Goal: Book appointment/travel/reservation

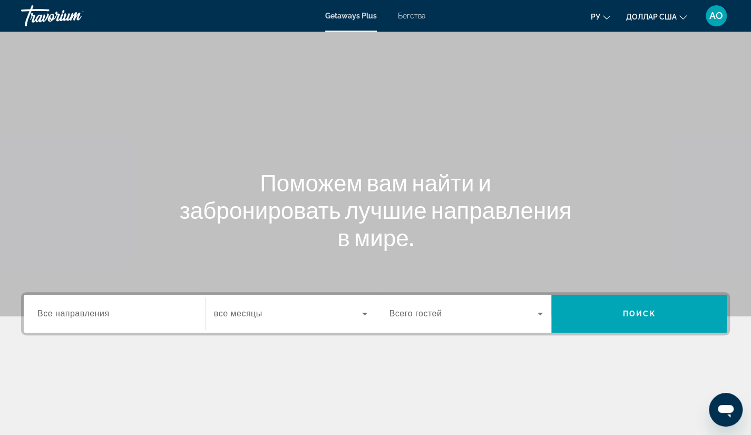
click at [100, 309] on span "Все направления" at bounding box center [73, 313] width 72 height 9
click at [100, 308] on input "Destination Все направления" at bounding box center [114, 314] width 154 height 13
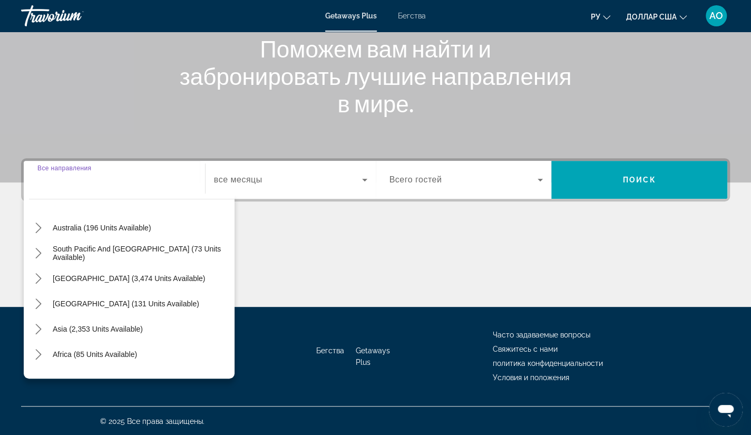
scroll to position [171, 0]
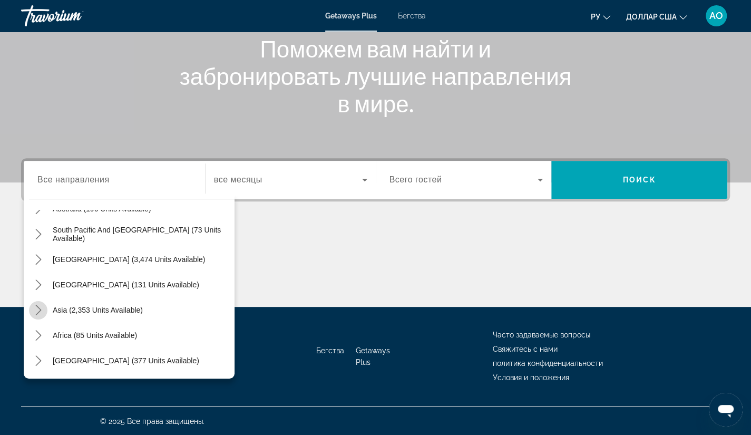
click at [41, 306] on icon "Toggle Asia (2,353 units available) submenu" at bounding box center [38, 310] width 11 height 11
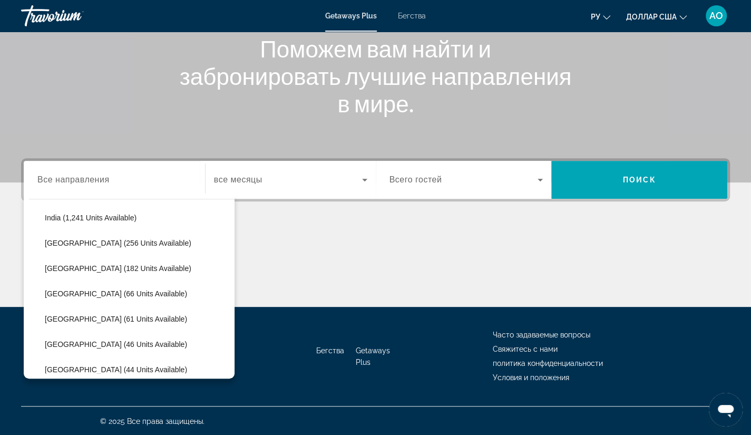
scroll to position [352, 0]
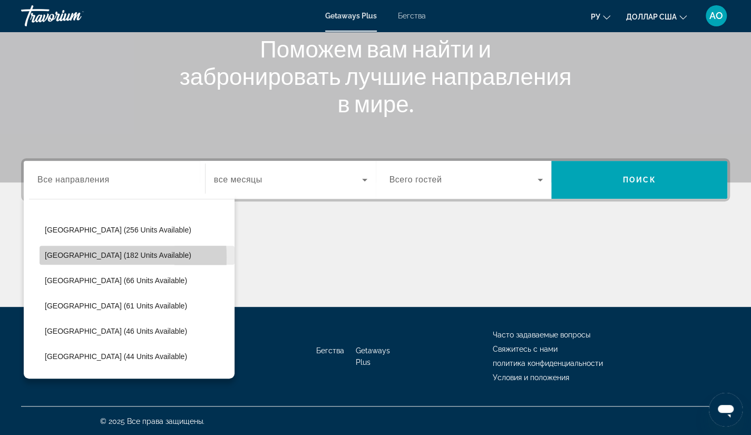
click at [66, 257] on span "[GEOGRAPHIC_DATA] (182 units available)" at bounding box center [118, 255] width 147 height 8
type input "**********"
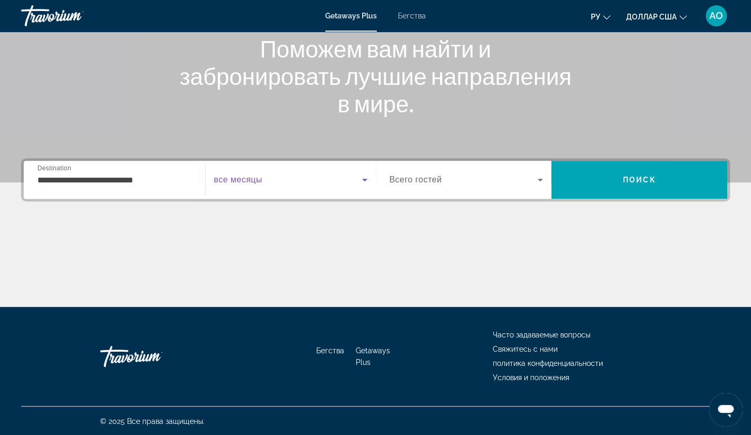
click at [365, 179] on icon "Виджет поиска" at bounding box center [364, 180] width 5 height 3
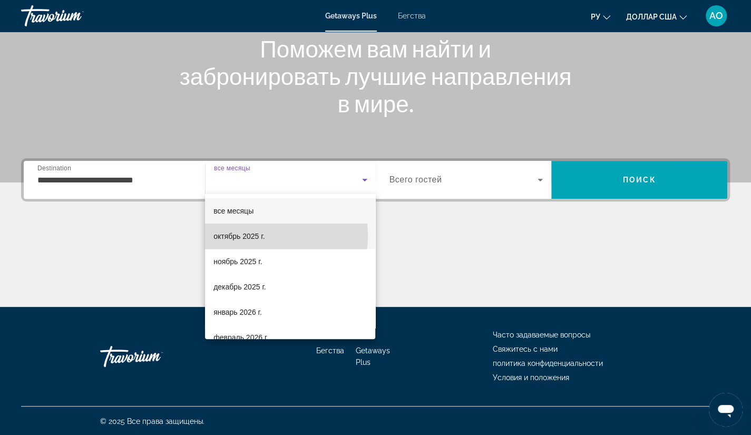
click at [252, 236] on font "октябрь 2025 г." at bounding box center [239, 236] width 51 height 8
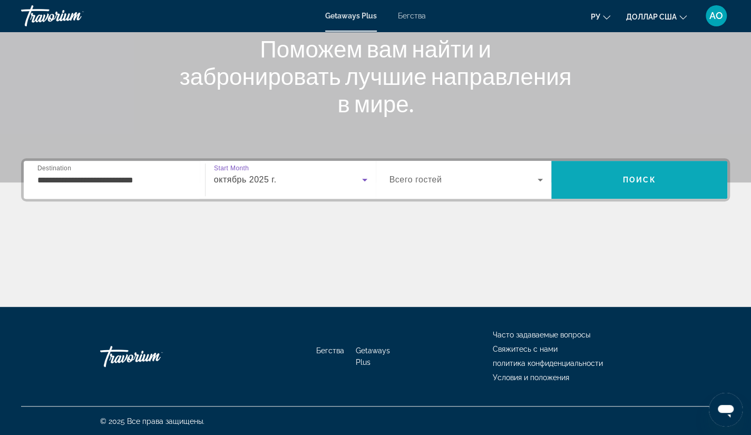
click at [641, 176] on span "Поиск" at bounding box center [639, 180] width 33 height 8
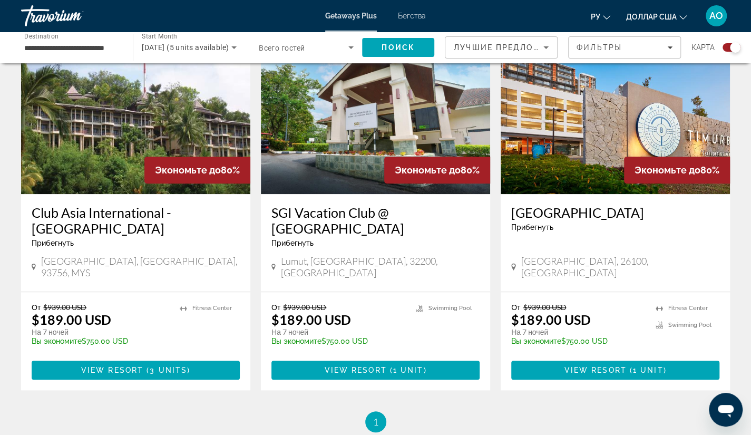
scroll to position [403, 0]
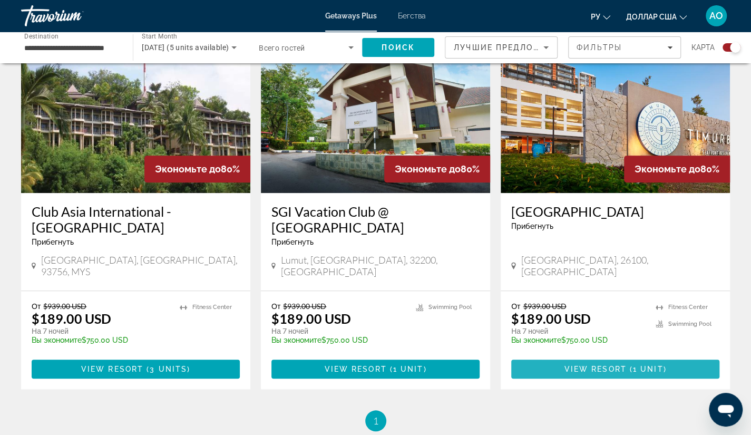
click at [564, 356] on span "Основное содержание" at bounding box center [615, 368] width 208 height 25
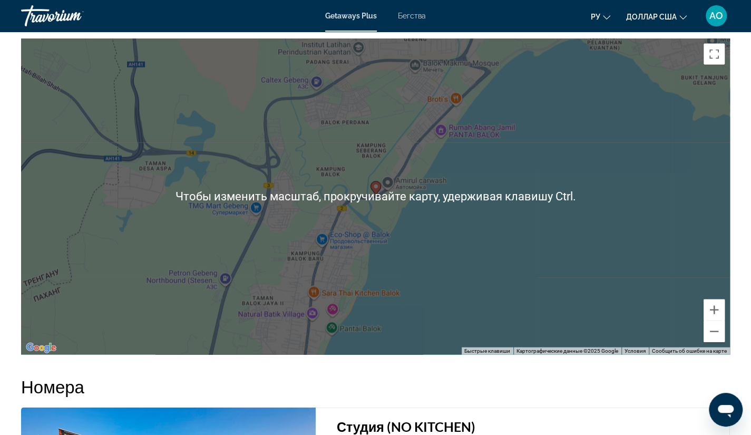
scroll to position [1173, 0]
click at [659, 210] on div "Чтобы активировать перетаскивание с помощью клавиатуры, нажмите Alt + Ввод. Пос…" at bounding box center [375, 197] width 709 height 316
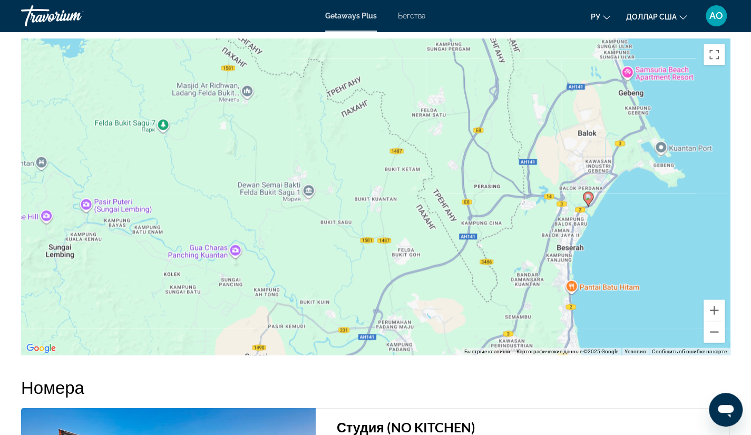
click at [659, 210] on div "Чтобы активировать перетаскивание с помощью клавиатуры, нажмите Alt + Ввод. Пос…" at bounding box center [375, 197] width 709 height 316
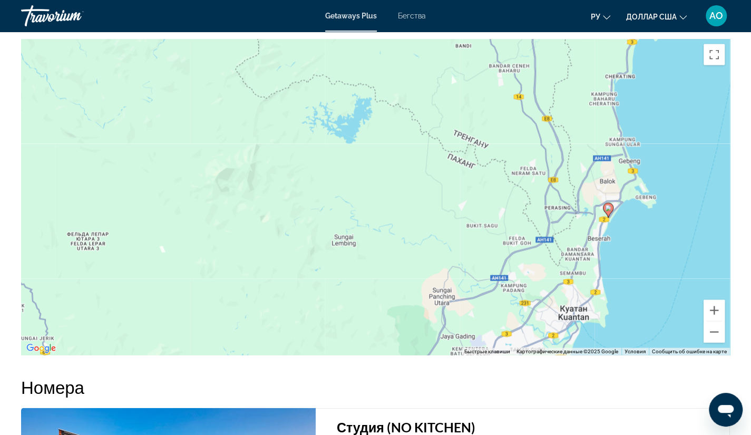
click at [628, 229] on div "Чтобы активировать перетаскивание с помощью клавиатуры, нажмите Alt + Ввод. Пос…" at bounding box center [375, 197] width 709 height 316
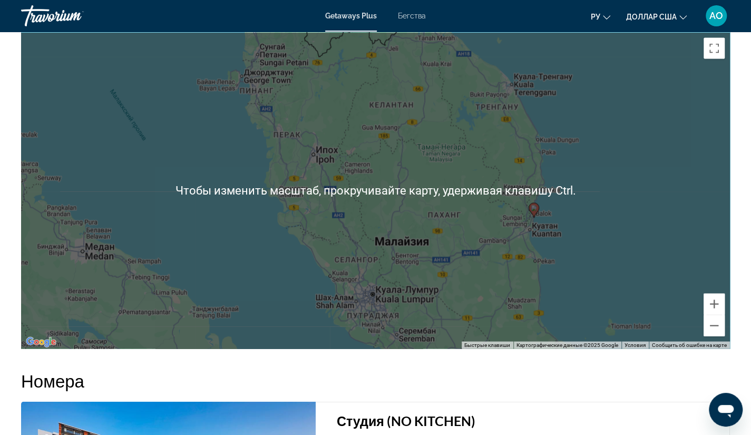
scroll to position [1180, 0]
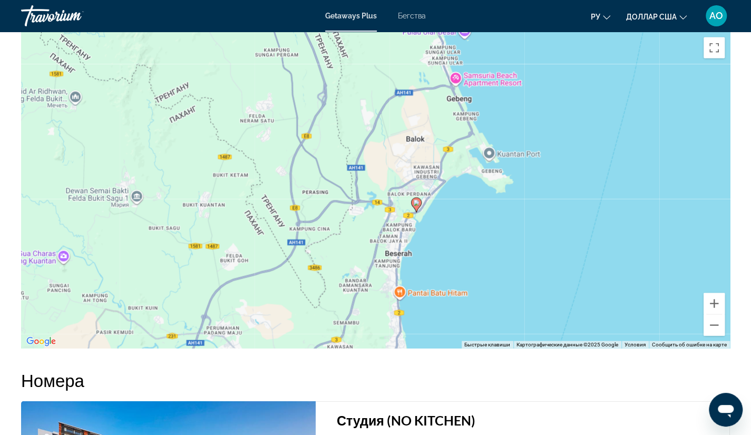
drag, startPoint x: 614, startPoint y: 171, endPoint x: 152, endPoint y: 418, distance: 523.7
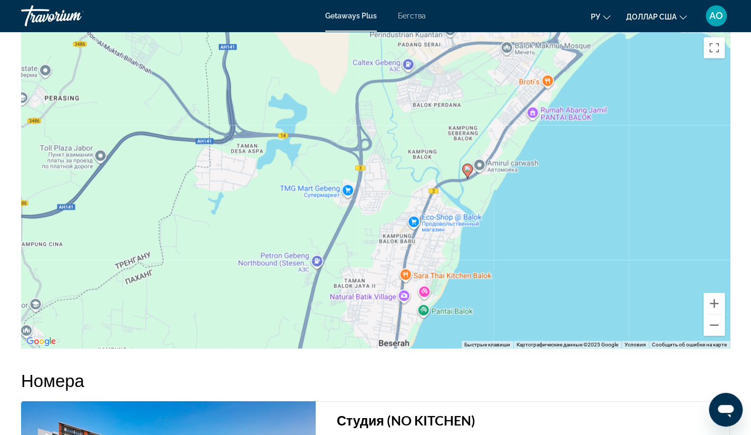
drag, startPoint x: 521, startPoint y: 194, endPoint x: 435, endPoint y: 226, distance: 92.5
click at [435, 226] on div "Чтобы активировать перетаскивание с помощью клавиатуры, нажмите Alt + Ввод. Пос…" at bounding box center [375, 190] width 709 height 316
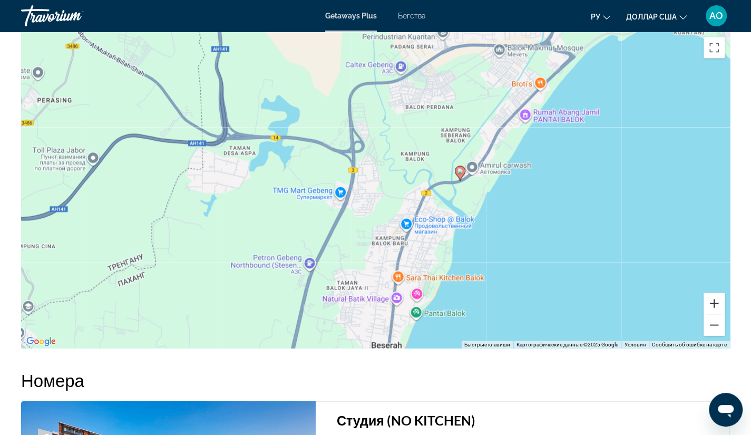
click at [714, 303] on button "Увеличить" at bounding box center [714, 303] width 21 height 21
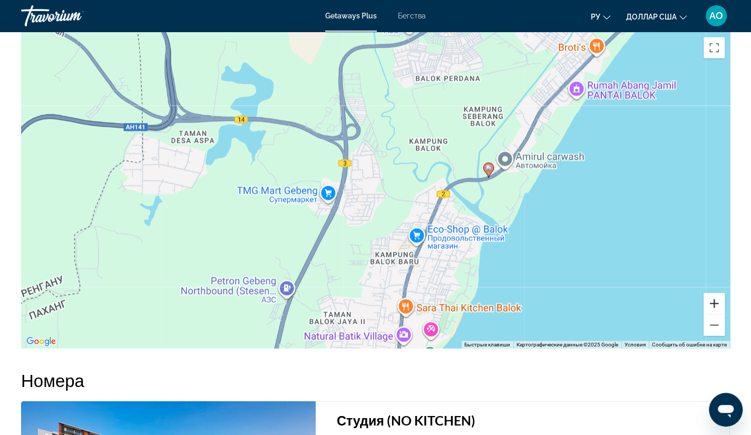
click at [714, 303] on button "Увеличить" at bounding box center [714, 303] width 21 height 21
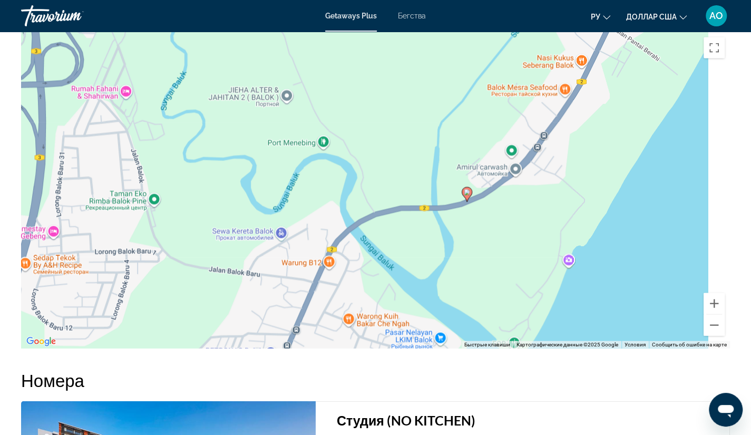
drag, startPoint x: 686, startPoint y: 204, endPoint x: 417, endPoint y: 264, distance: 275.5
click at [417, 264] on div "Чтобы активировать перетаскивание с помощью клавиатуры, нажмите Alt + Ввод. Пос…" at bounding box center [375, 190] width 709 height 316
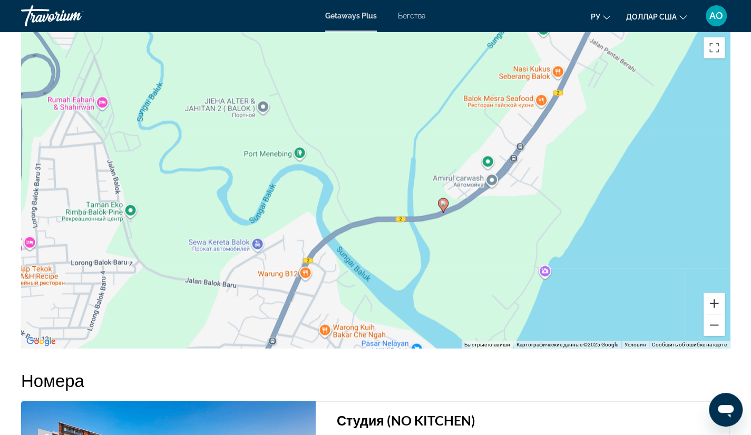
click at [710, 304] on button "Увеличить" at bounding box center [714, 303] width 21 height 21
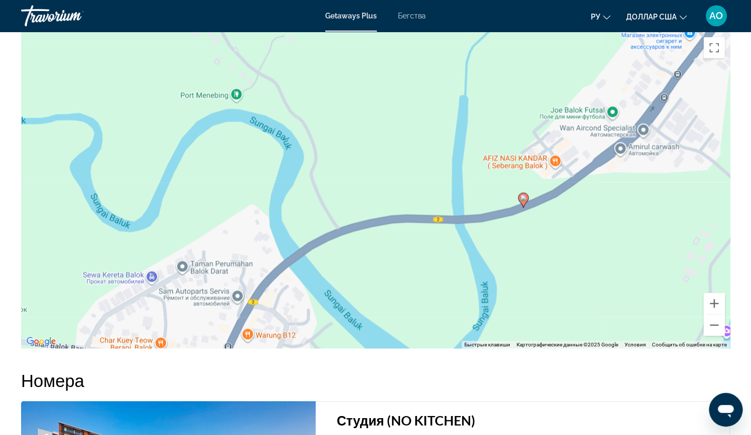
drag, startPoint x: 565, startPoint y: 236, endPoint x: 584, endPoint y: 196, distance: 44.1
click at [584, 196] on div "Чтобы активировать перетаскивание с помощью клавиатуры, нажмите Alt + Ввод. Пос…" at bounding box center [375, 190] width 709 height 316
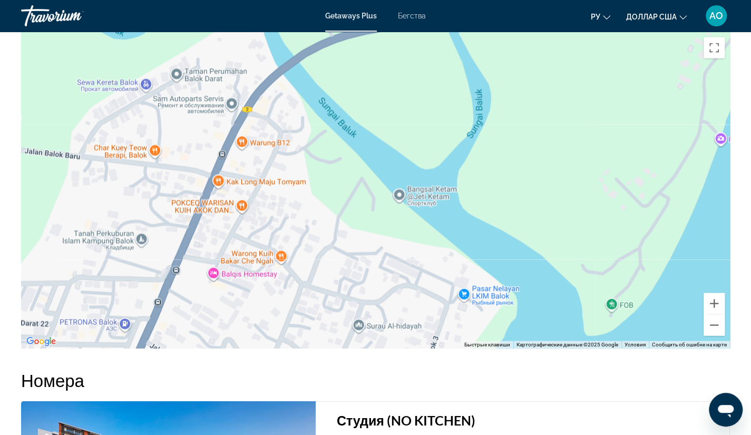
drag, startPoint x: 608, startPoint y: 195, endPoint x: 567, endPoint y: 70, distance: 131.4
click at [567, 70] on div "Чтобы активировать перетаскивание с помощью клавиатуры, нажмите Alt + Ввод. Пос…" at bounding box center [375, 190] width 709 height 316
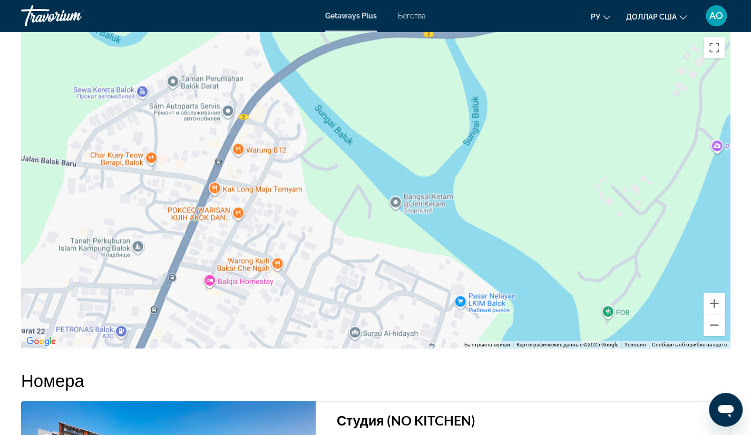
drag, startPoint x: 404, startPoint y: 294, endPoint x: 385, endPoint y: 311, distance: 24.7
click at [385, 311] on div "Чтобы активировать перетаскивание с помощью клавиатуры, нажмите Alt + Ввод. Пос…" at bounding box center [375, 190] width 709 height 316
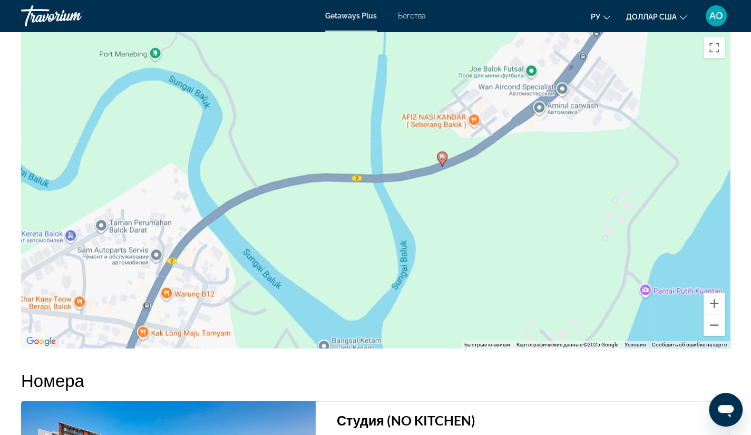
drag, startPoint x: 576, startPoint y: 123, endPoint x: 505, endPoint y: 275, distance: 168.4
click at [505, 275] on div "Чтобы активировать перетаскивание с помощью клавиатуры, нажмите Alt + Ввод. Пос…" at bounding box center [375, 190] width 709 height 316
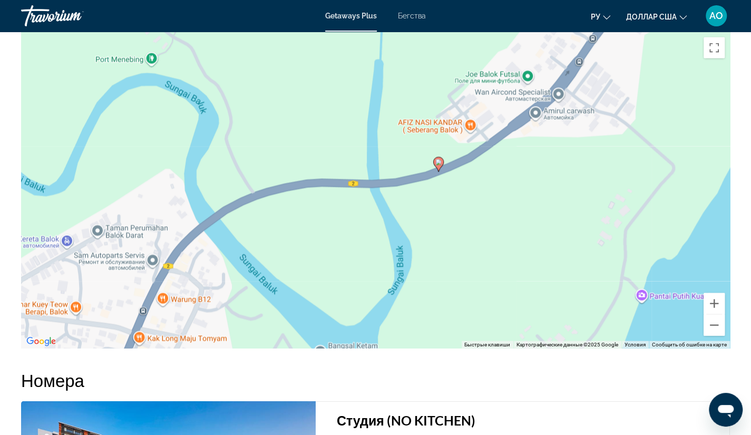
click at [344, 207] on div "Чтобы активировать перетаскивание с помощью клавиатуры, нажмите Alt + Ввод. Пос…" at bounding box center [375, 190] width 709 height 316
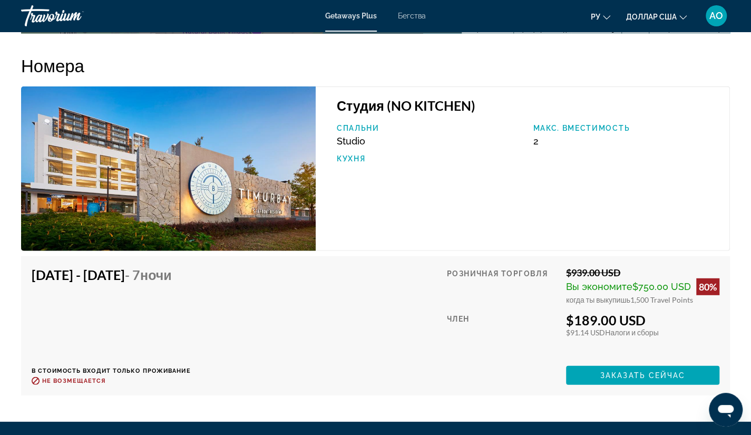
scroll to position [1522, 0]
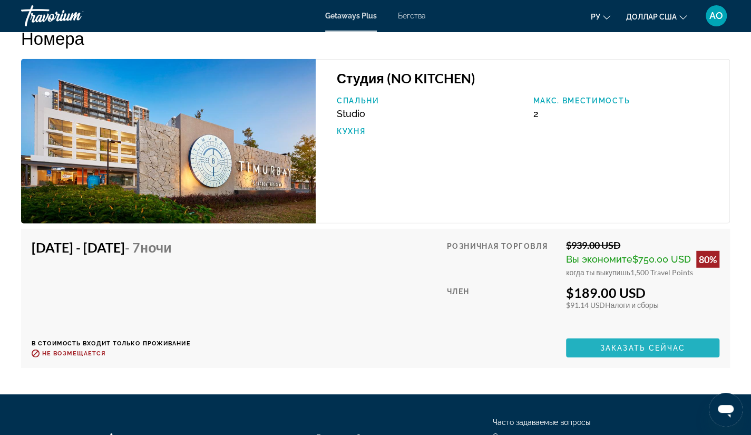
click at [601, 351] on span "Заказать сейчас" at bounding box center [643, 348] width 85 height 8
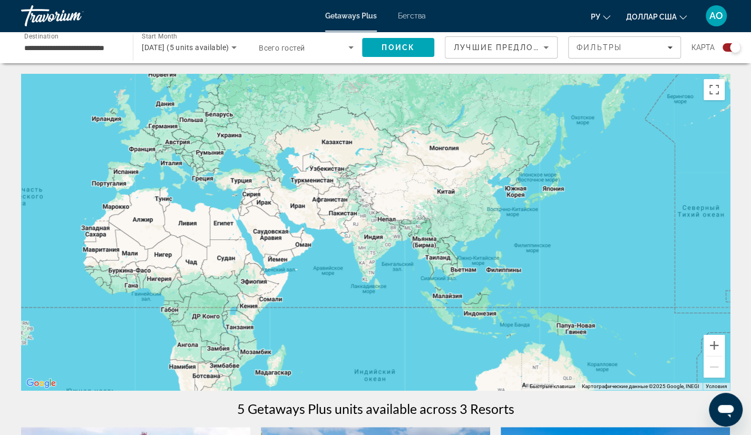
drag, startPoint x: 709, startPoint y: 208, endPoint x: 374, endPoint y: 189, distance: 335.9
click at [374, 189] on div "Основное содержание" at bounding box center [375, 232] width 709 height 316
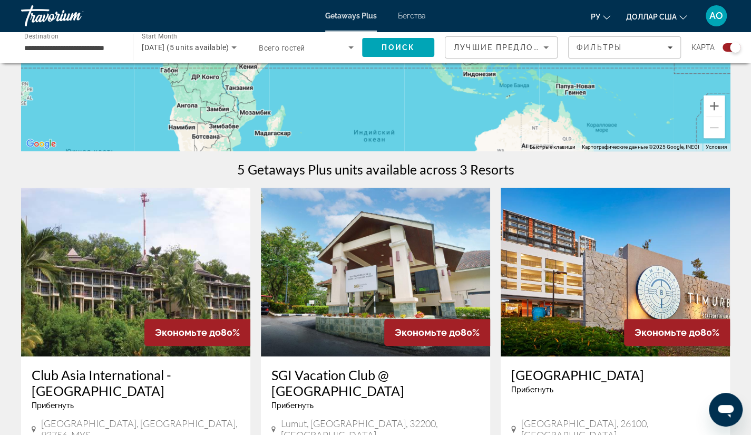
scroll to position [240, 0]
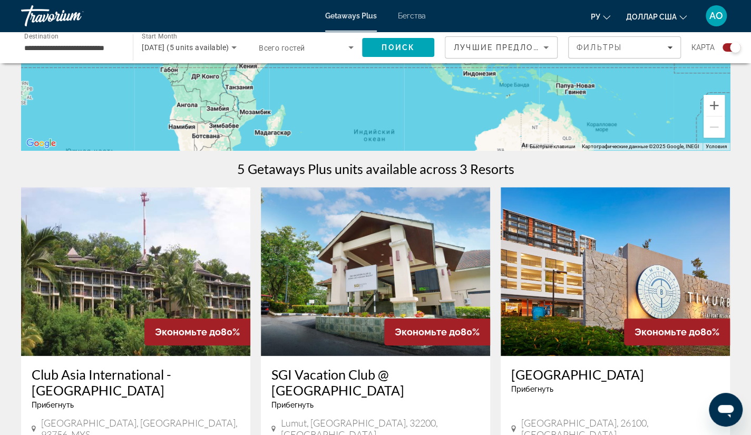
click at [544, 234] on img "Основное содержание" at bounding box center [615, 271] width 229 height 169
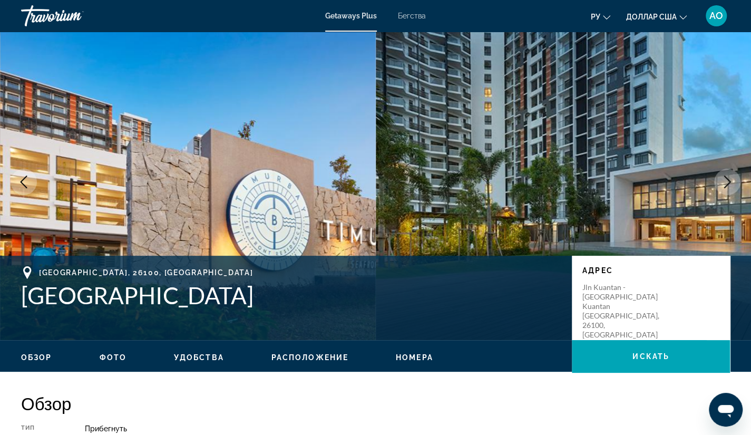
scroll to position [9, 0]
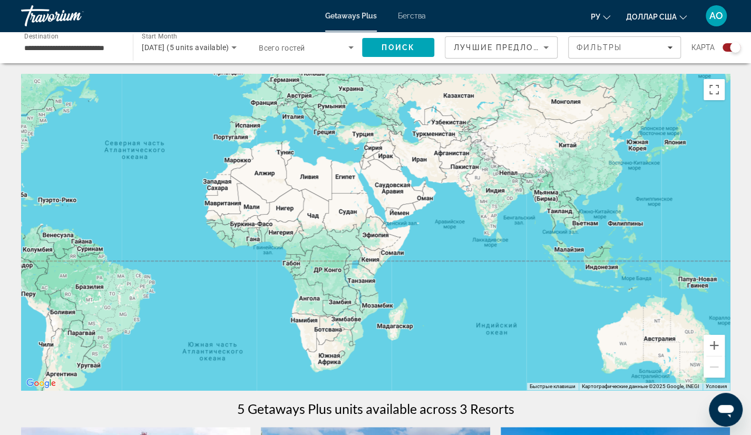
drag, startPoint x: 681, startPoint y: 262, endPoint x: 468, endPoint y: 197, distance: 222.7
click at [468, 197] on div "Основное содержание" at bounding box center [375, 232] width 709 height 316
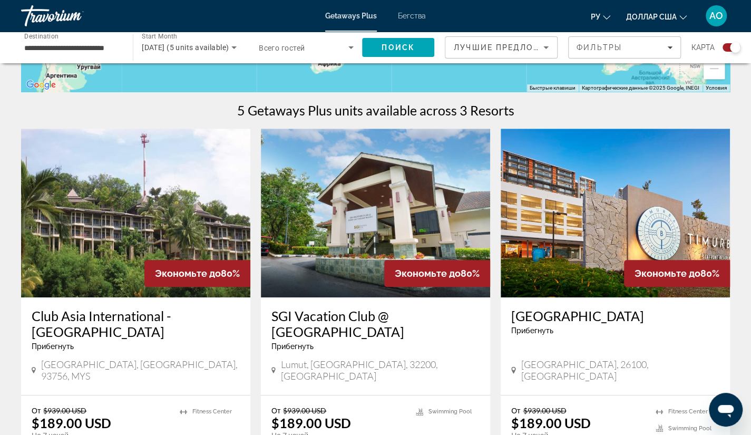
scroll to position [298, 0]
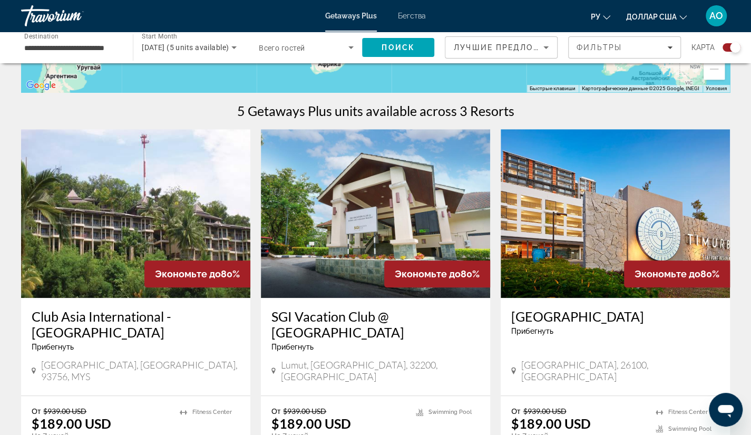
click at [351, 244] on img "Основное содержание" at bounding box center [375, 213] width 229 height 169
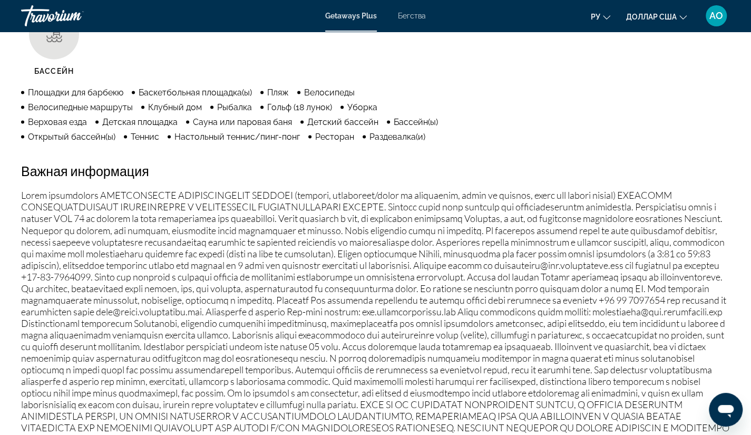
scroll to position [901, 0]
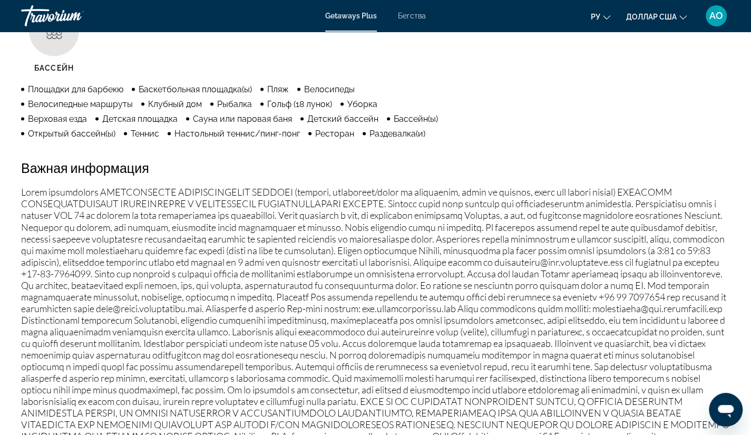
click at [443, 326] on font "Основное содержание" at bounding box center [375, 325] width 709 height 278
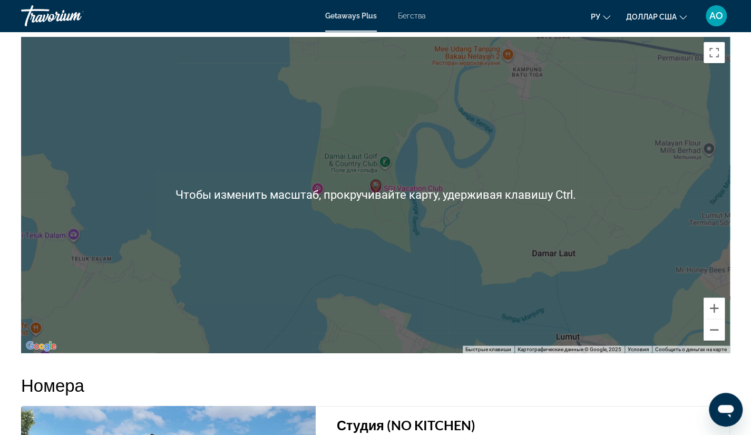
scroll to position [1383, 0]
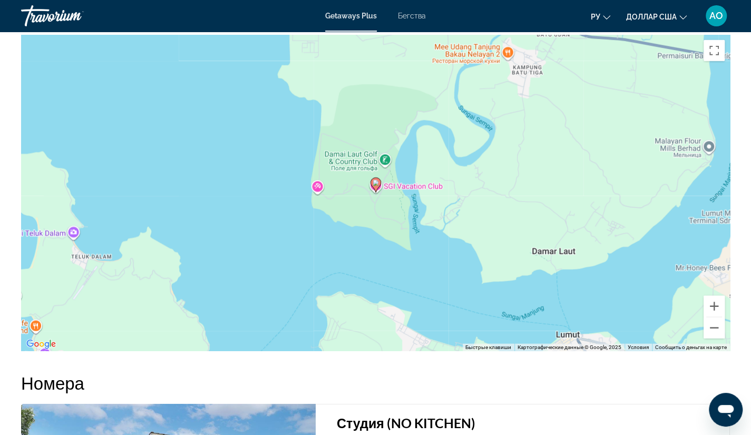
click at [443, 326] on div "Чтобы активировать перетаскивание с помощью кнопок, нажмите Alt + Ввод. После э…" at bounding box center [375, 193] width 709 height 316
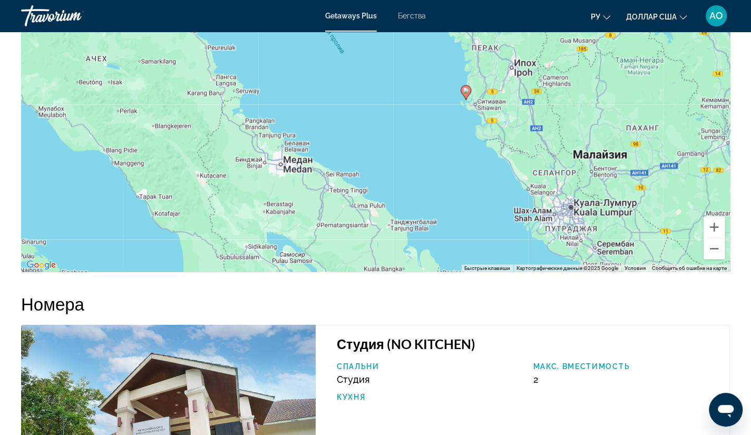
scroll to position [1462, 0]
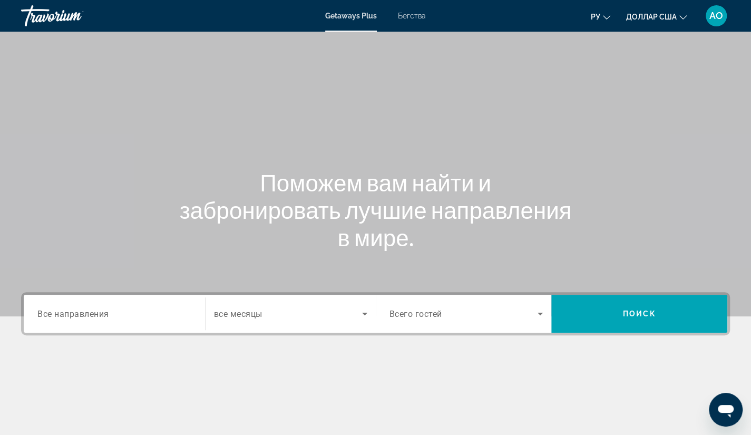
click at [102, 314] on span "Все направления" at bounding box center [73, 313] width 72 height 10
click at [102, 314] on input "Destination Все направления" at bounding box center [114, 314] width 154 height 13
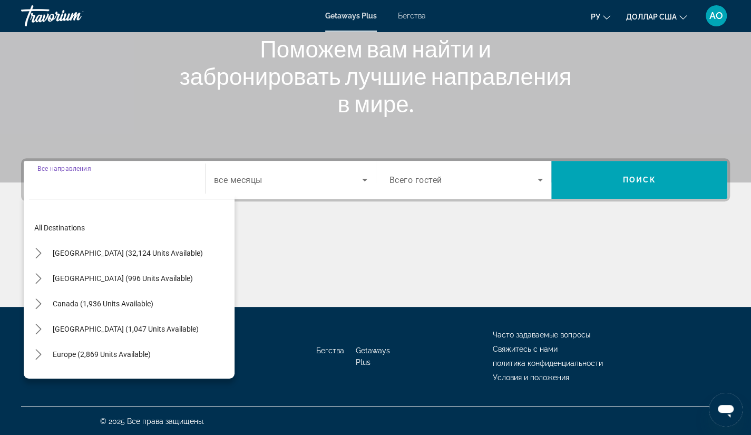
scroll to position [171, 0]
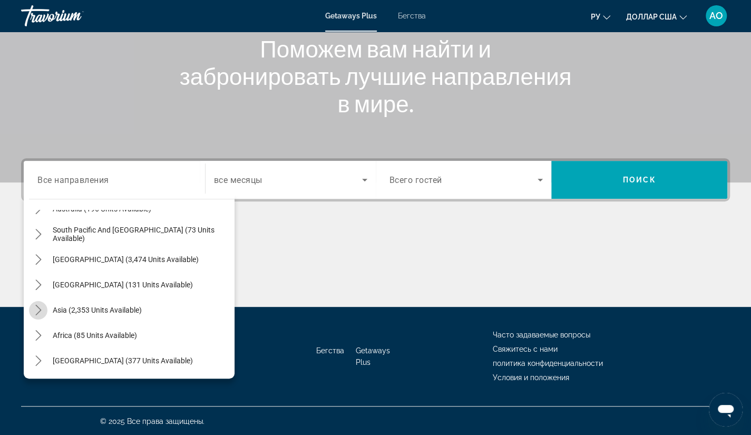
click at [38, 308] on icon "Toggle Asia (2,353 units available) submenu" at bounding box center [38, 310] width 11 height 11
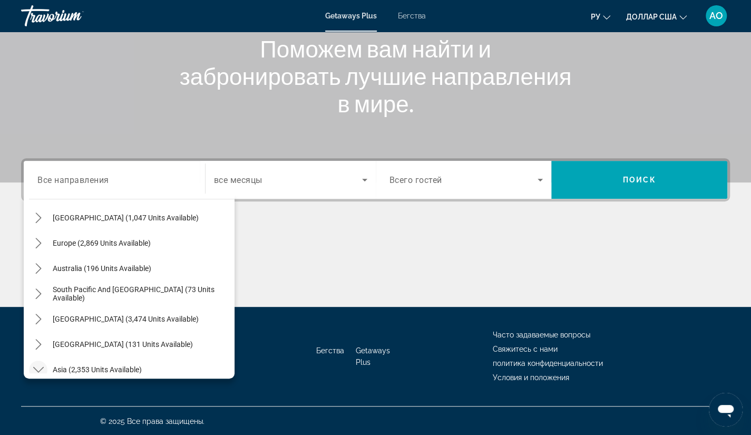
scroll to position [102, 0]
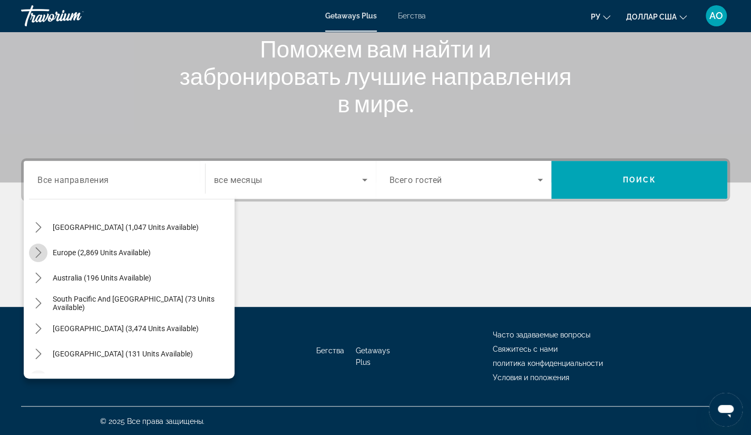
click at [38, 249] on icon "Toggle Europe (2,869 units available) submenu" at bounding box center [38, 252] width 6 height 11
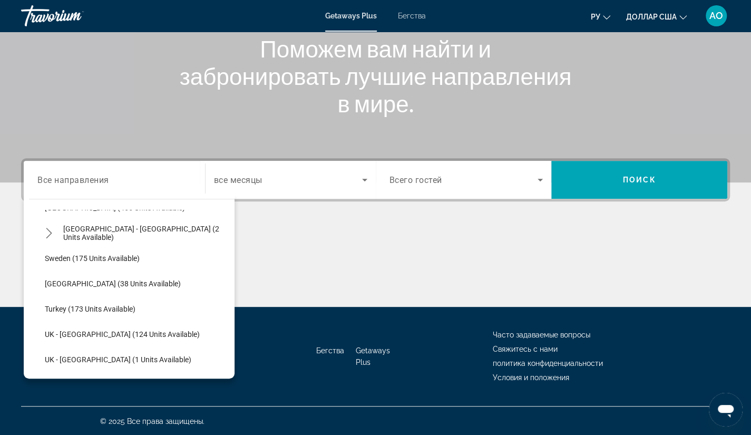
scroll to position [501, 0]
click at [64, 306] on span "Turkey (173 units available)" at bounding box center [90, 309] width 91 height 8
type input "**********"
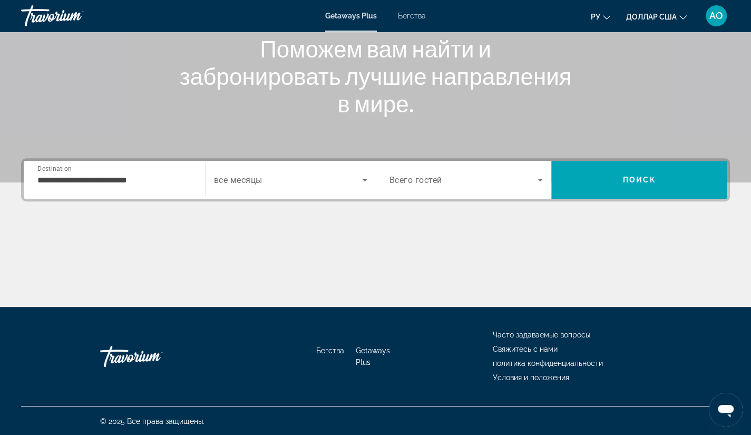
click at [245, 180] on span "все месяцы" at bounding box center [238, 180] width 49 height 10
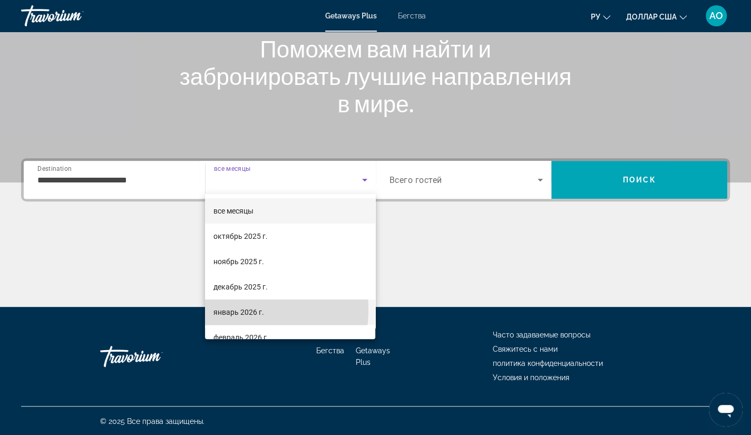
click at [235, 310] on font "январь 2026 г." at bounding box center [239, 312] width 51 height 8
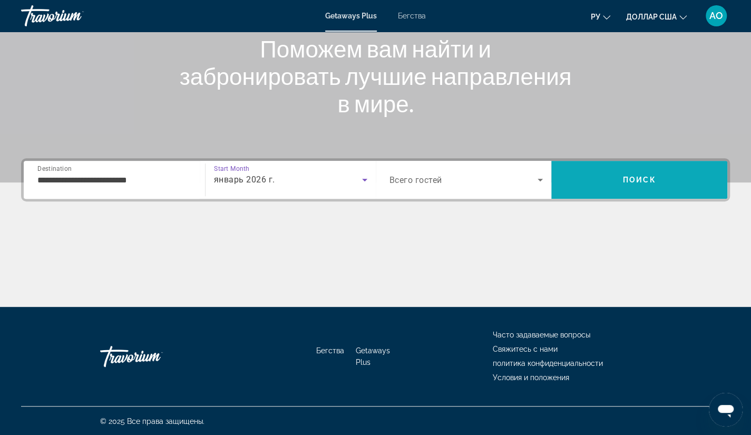
click at [636, 179] on span "Поиск" at bounding box center [639, 180] width 33 height 8
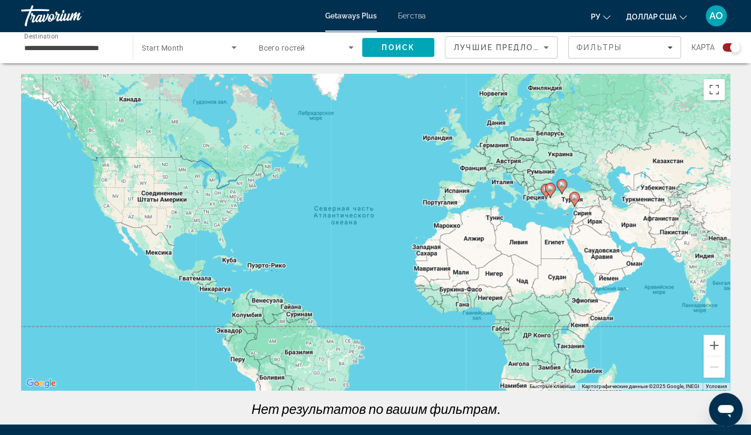
click at [406, 16] on font "Бегства" at bounding box center [412, 16] width 28 height 8
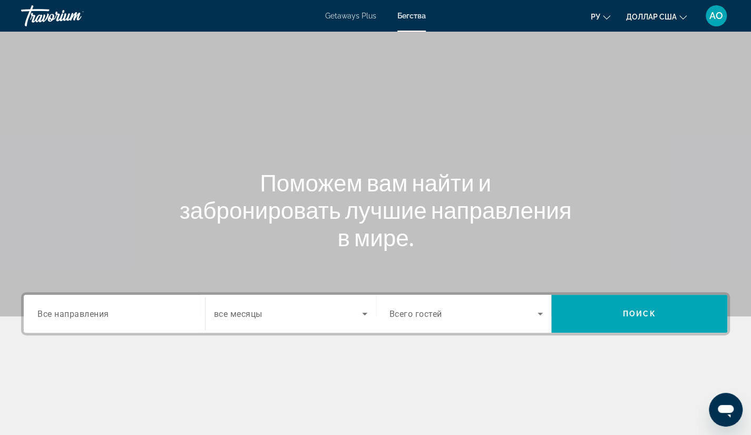
click at [107, 312] on span "Все направления" at bounding box center [73, 313] width 72 height 10
click at [107, 312] on input "Destination Все направления" at bounding box center [114, 314] width 154 height 13
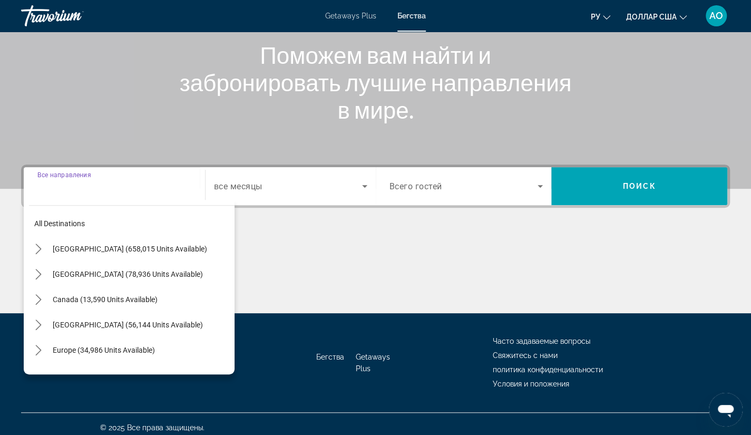
scroll to position [134, 0]
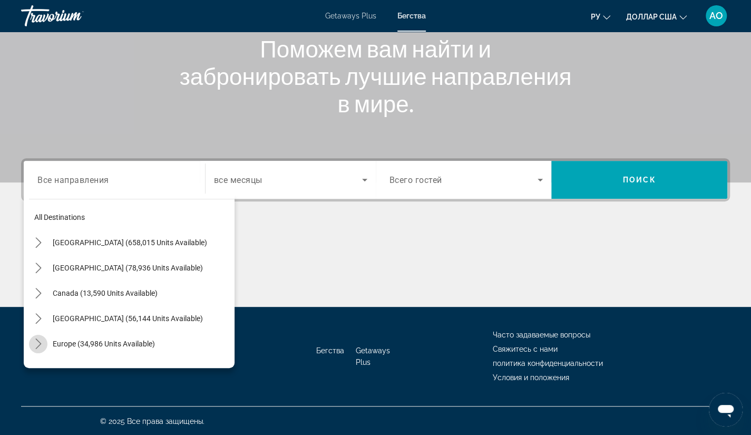
click at [40, 344] on icon "Toggle Europe (34,986 units available) submenu" at bounding box center [38, 344] width 11 height 11
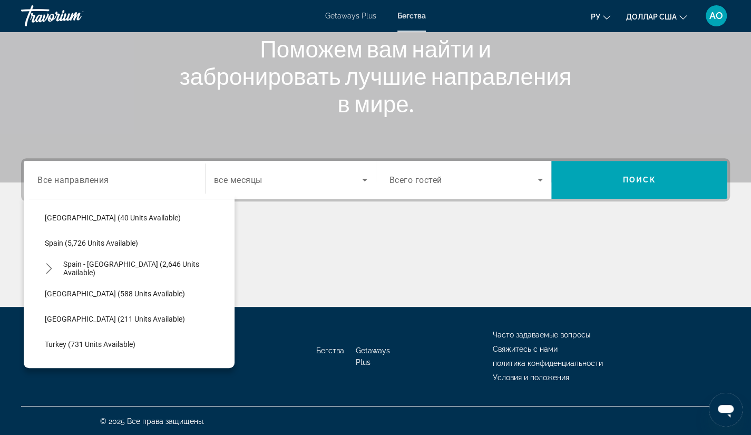
scroll to position [535, 0]
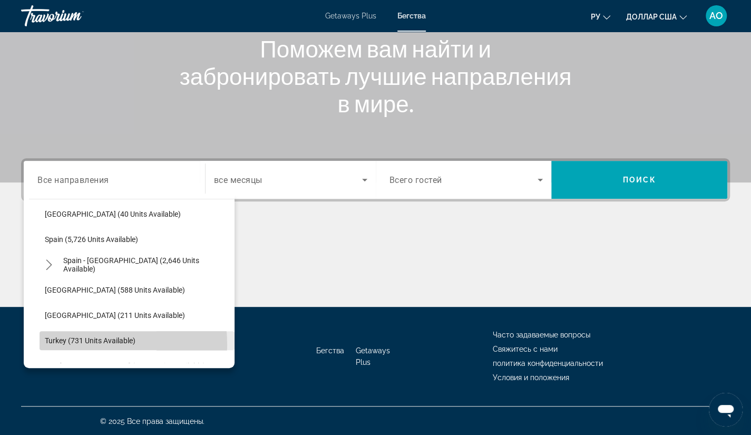
click at [57, 344] on span "Turkey (731 units available)" at bounding box center [90, 340] width 91 height 8
type input "**********"
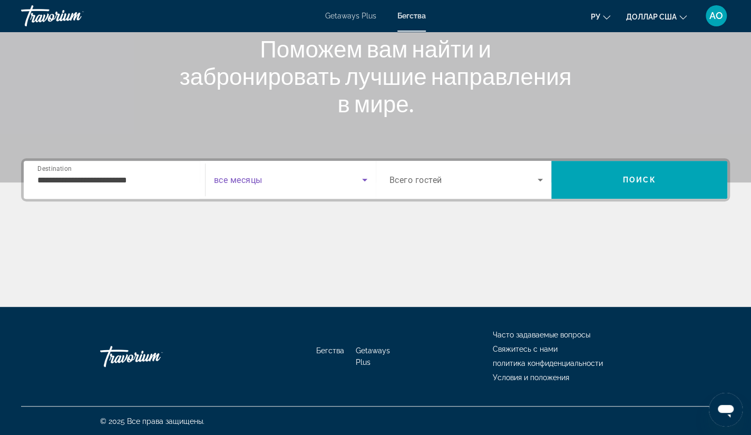
click at [366, 180] on icon "Search widget" at bounding box center [365, 179] width 13 height 13
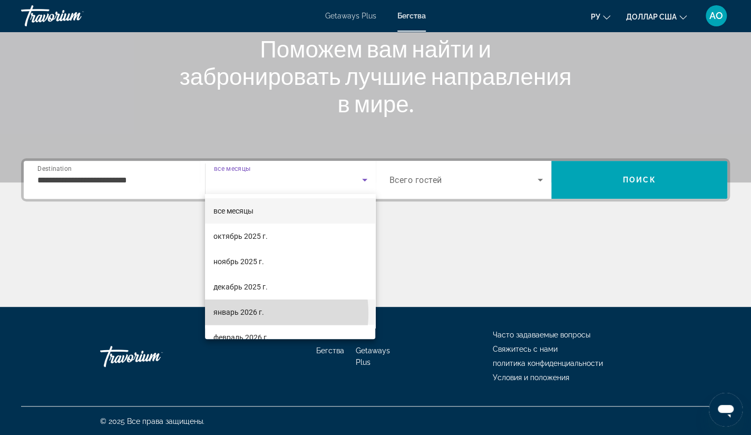
click at [254, 313] on font "январь 2026 г." at bounding box center [239, 312] width 51 height 8
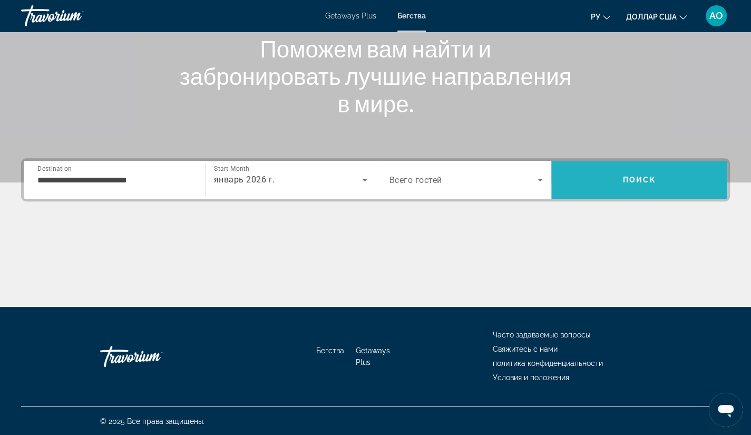
click at [621, 178] on span "Search" at bounding box center [640, 179] width 176 height 25
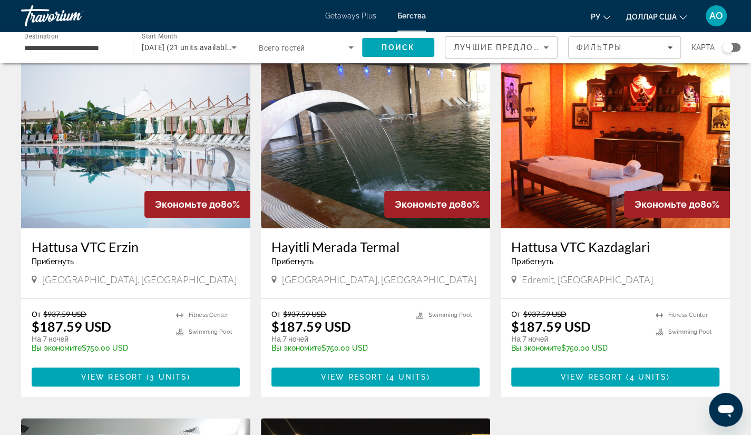
scroll to position [42, 0]
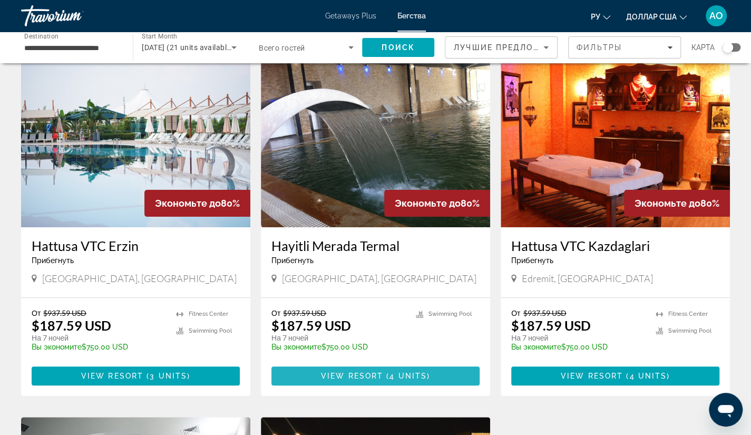
click at [358, 372] on span "View Resort" at bounding box center [352, 376] width 62 height 8
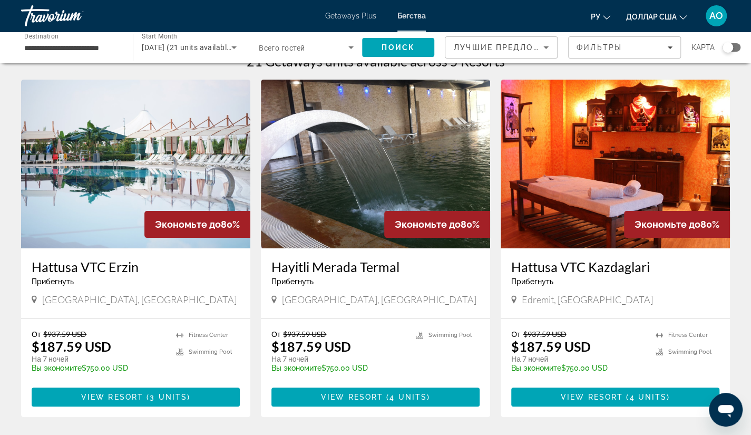
scroll to position [21, 0]
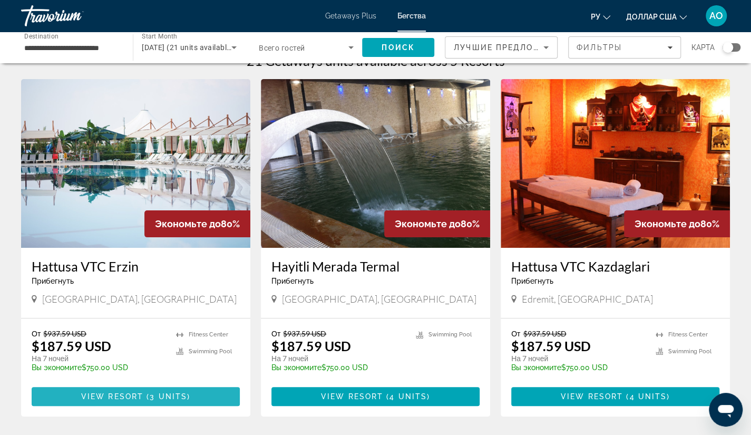
click at [101, 397] on span "View Resort" at bounding box center [112, 396] width 62 height 8
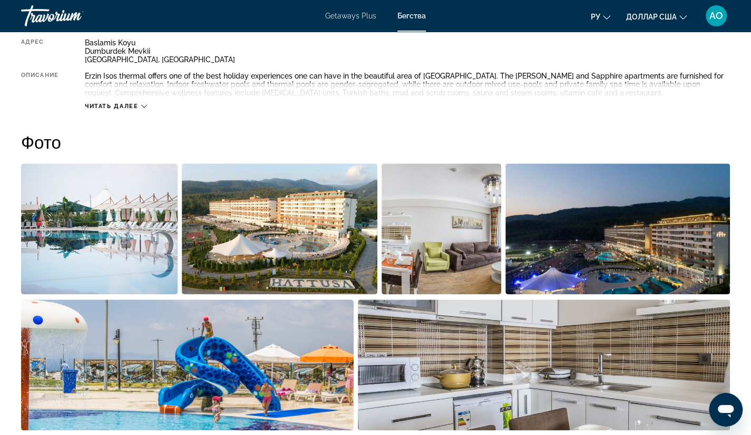
scroll to position [417, 0]
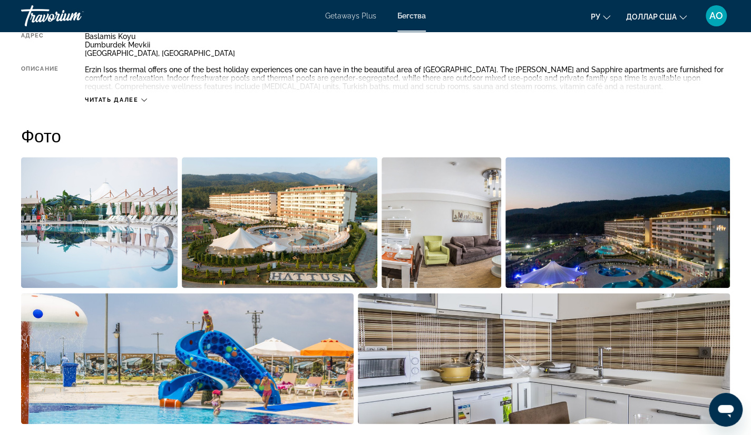
drag, startPoint x: 101, startPoint y: 397, endPoint x: 333, endPoint y: 125, distance: 357.6
click at [333, 125] on h2 "Фото" at bounding box center [375, 135] width 709 height 21
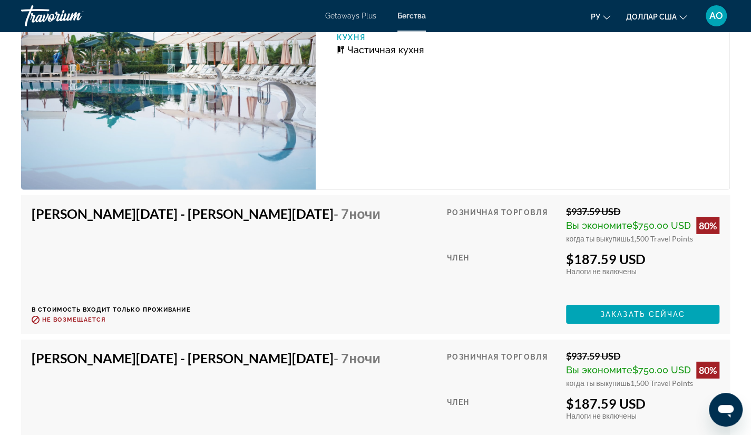
scroll to position [1705, 0]
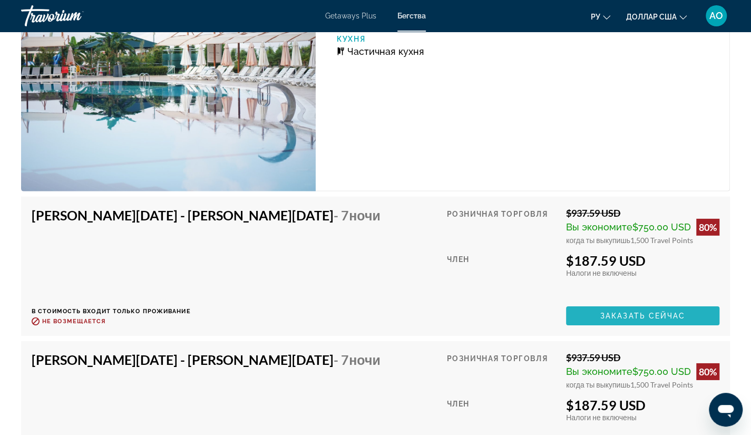
click at [613, 318] on span "Заказать сейчас" at bounding box center [643, 316] width 85 height 8
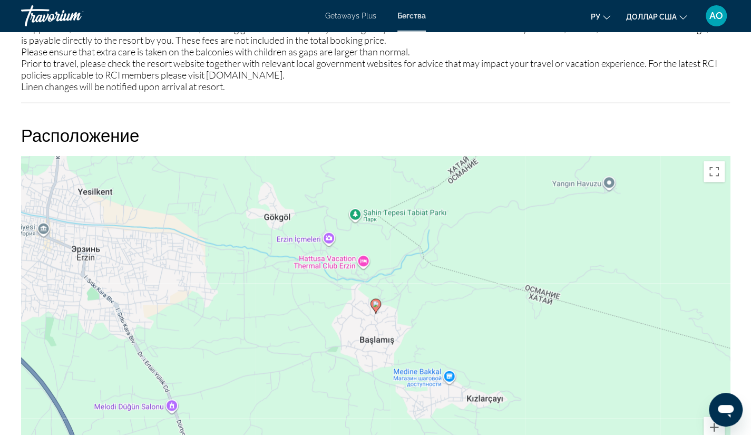
scroll to position [1153, 0]
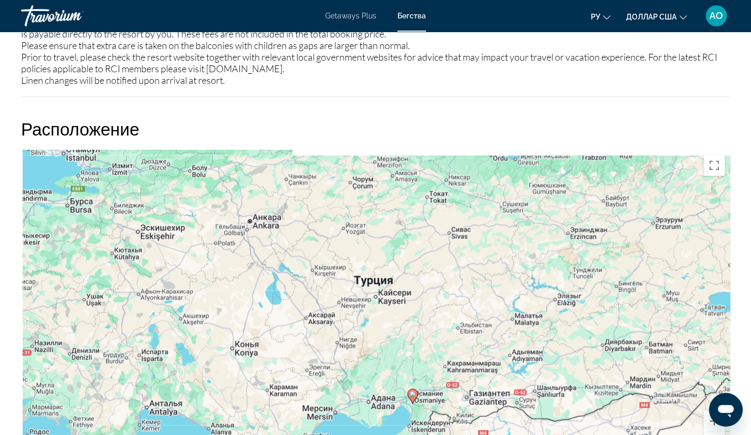
drag, startPoint x: 226, startPoint y: 313, endPoint x: 332, endPoint y: 342, distance: 110.5
click at [327, 342] on div "Чтобы активировать перетаскивание с помощью клавиатуры, нажмите Alt + Ввод. Пос…" at bounding box center [375, 308] width 709 height 316
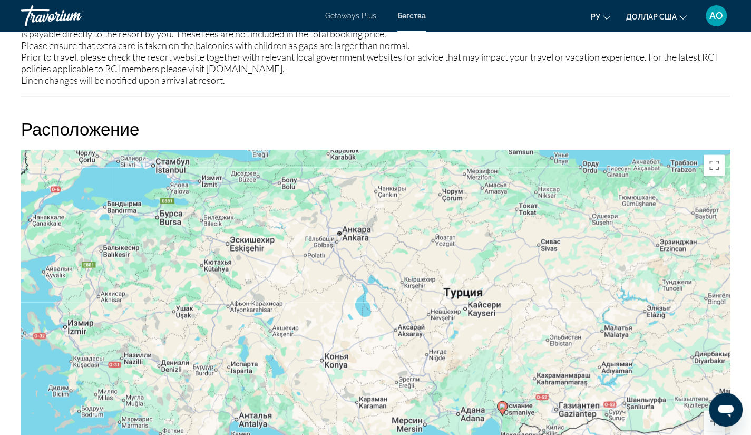
drag, startPoint x: 430, startPoint y: 258, endPoint x: 448, endPoint y: 256, distance: 18.1
click at [448, 256] on div "Чтобы активировать перетаскивание с помощью клавиатуры, нажмите Alt + Ввод. Пос…" at bounding box center [375, 308] width 709 height 316
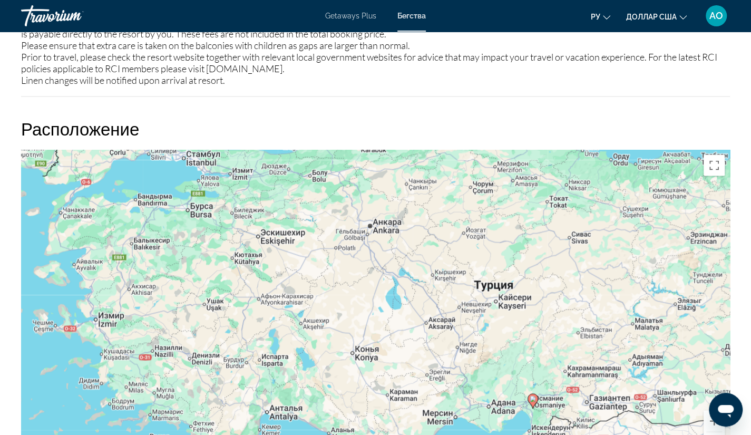
drag, startPoint x: 448, startPoint y: 256, endPoint x: 444, endPoint y: 248, distance: 8.5
click at [444, 248] on div "Чтобы активировать перетаскивание с помощью клавиатуры, нажмите Alt + Ввод. Пос…" at bounding box center [375, 308] width 709 height 316
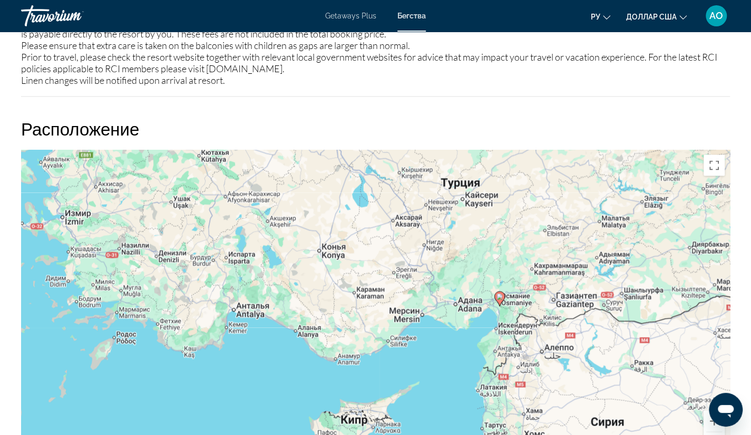
drag, startPoint x: 418, startPoint y: 342, endPoint x: 383, endPoint y: 236, distance: 112.1
click at [383, 236] on div "Чтобы активировать перетаскивание с помощью клавиатуры, нажмите Alt + Ввод. Пос…" at bounding box center [375, 308] width 709 height 316
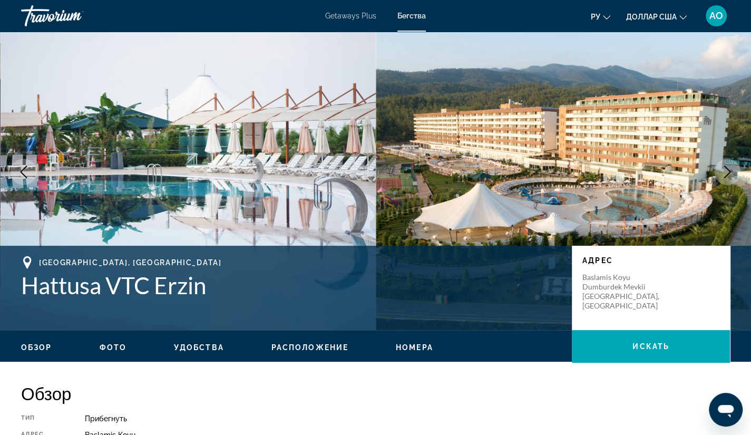
scroll to position [0, 0]
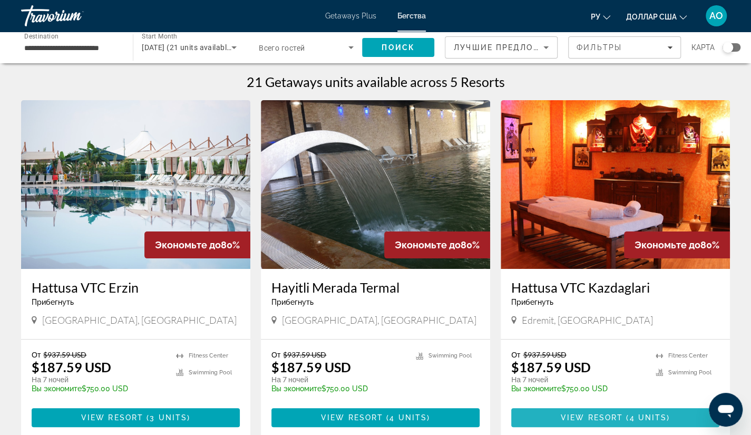
click at [617, 418] on span "View Resort" at bounding box center [592, 417] width 62 height 8
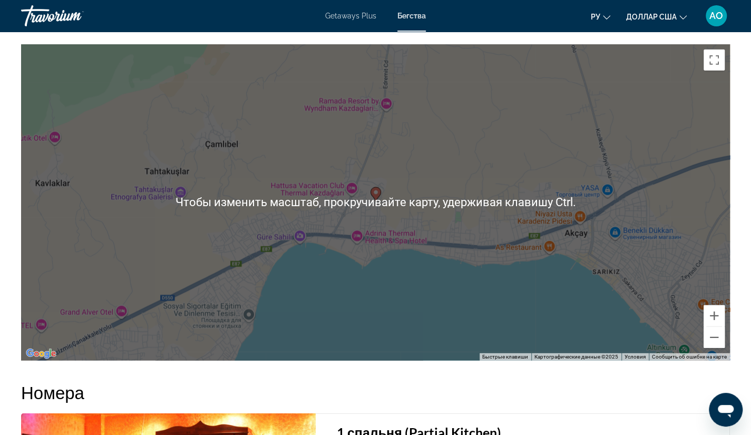
scroll to position [1499, 0]
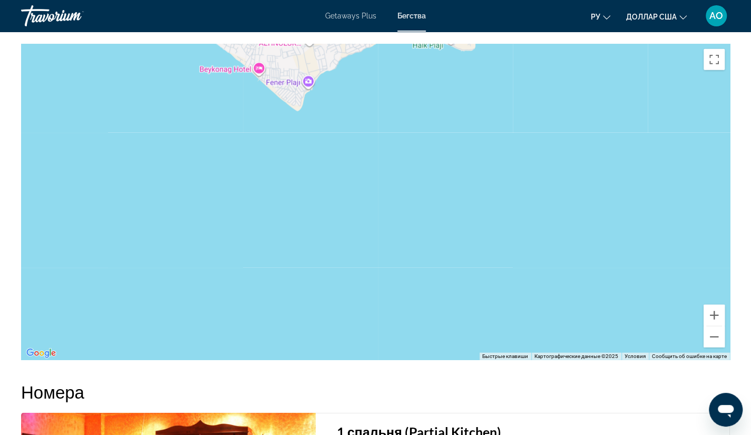
drag, startPoint x: 557, startPoint y: 125, endPoint x: 348, endPoint y: 269, distance: 253.9
click at [348, 269] on div "Основное содержание" at bounding box center [375, 202] width 709 height 316
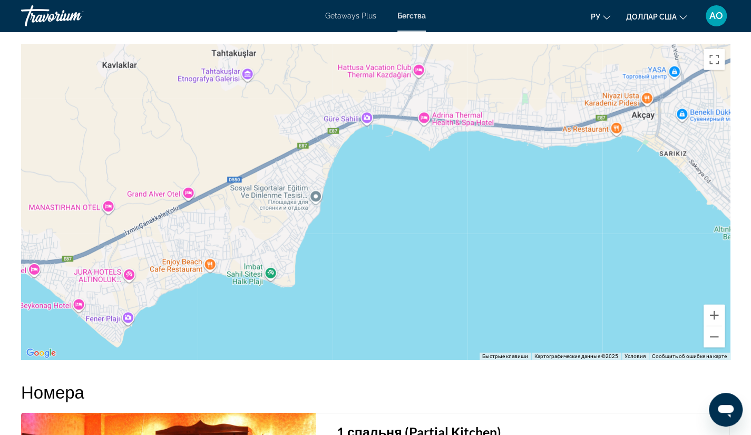
drag, startPoint x: 516, startPoint y: 116, endPoint x: 334, endPoint y: 356, distance: 300.8
click at [334, 356] on div "Обзор Тип Прибегнуть Все включено Нет «все включено» Адрес Kaplicalar Bolgesi G…" at bounding box center [376, -1] width 720 height 2195
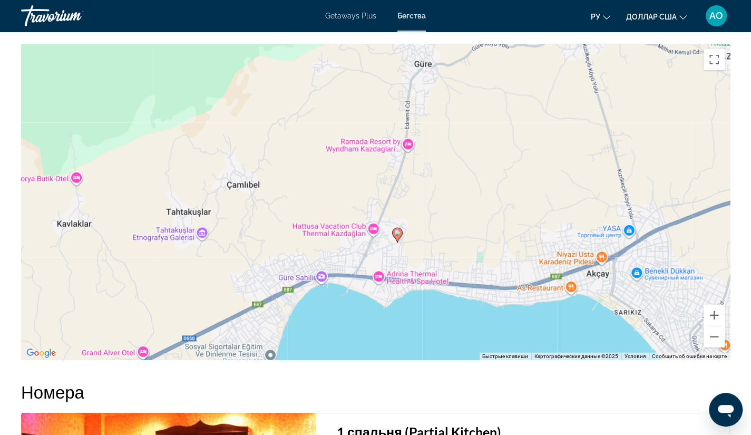
drag, startPoint x: 506, startPoint y: 136, endPoint x: 461, endPoint y: 295, distance: 164.9
click at [461, 295] on div "Чтобы активировать перетаскивание с помощью клавиатуры, нажмите Alt + Ввод. Пос…" at bounding box center [375, 202] width 709 height 316
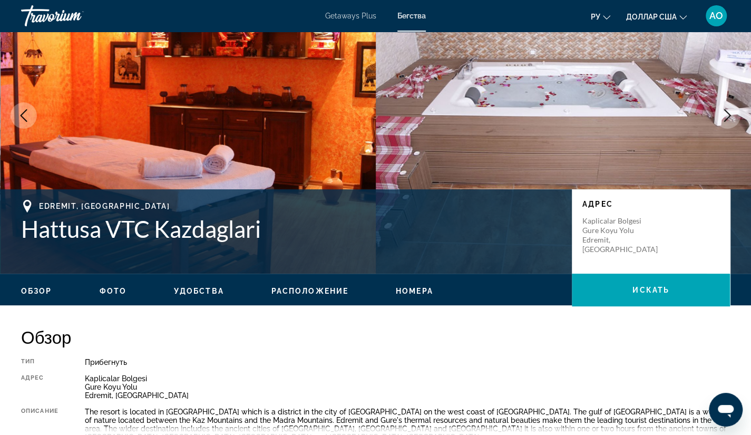
scroll to position [0, 0]
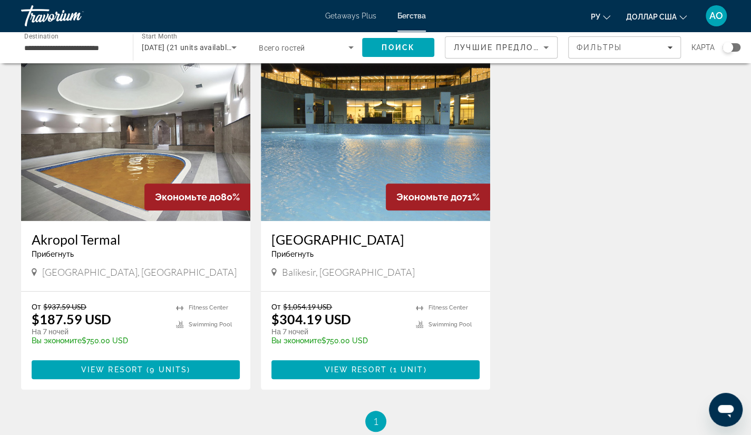
scroll to position [407, 0]
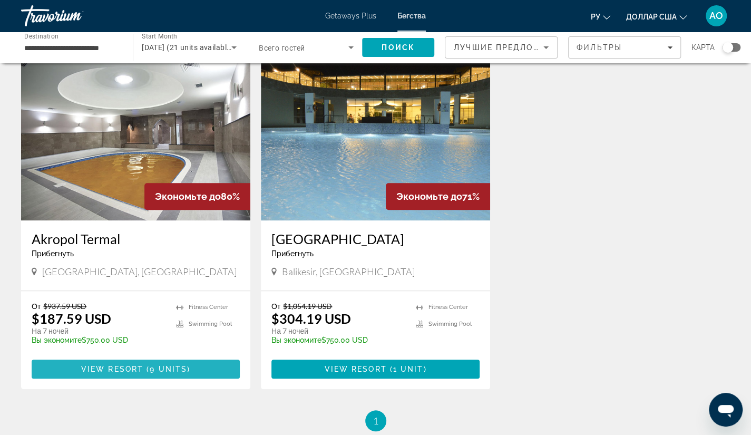
click at [148, 370] on span "( 9 units )" at bounding box center [166, 369] width 47 height 8
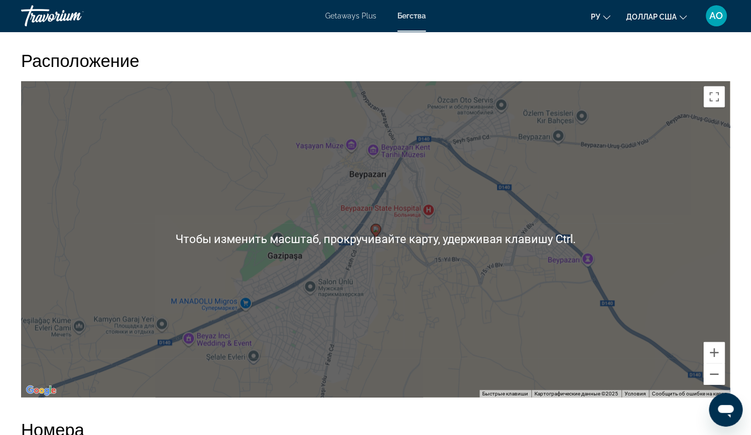
scroll to position [1287, 0]
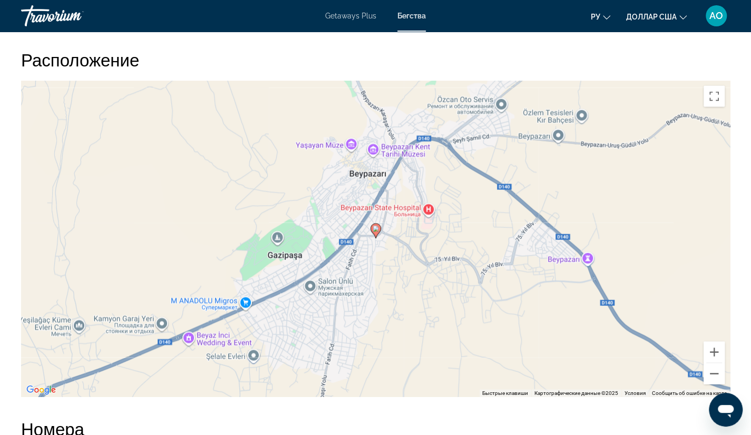
click at [516, 146] on div "Чтобы активировать перетаскивание с помощью клавиатуры, нажмите Alt + Ввод. Пос…" at bounding box center [375, 239] width 709 height 316
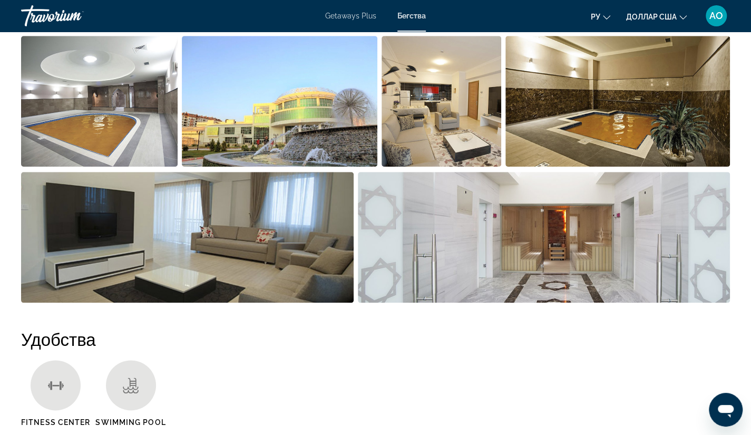
scroll to position [537, 0]
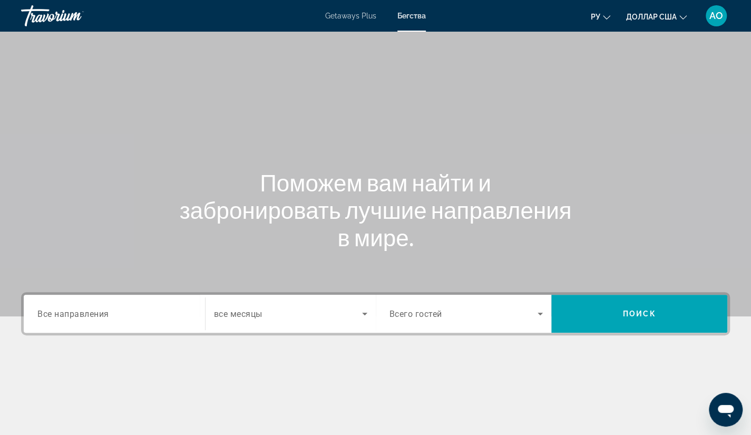
click at [109, 315] on span "Все направления" at bounding box center [73, 313] width 72 height 10
click at [109, 315] on input "Destination Все направления" at bounding box center [114, 314] width 154 height 13
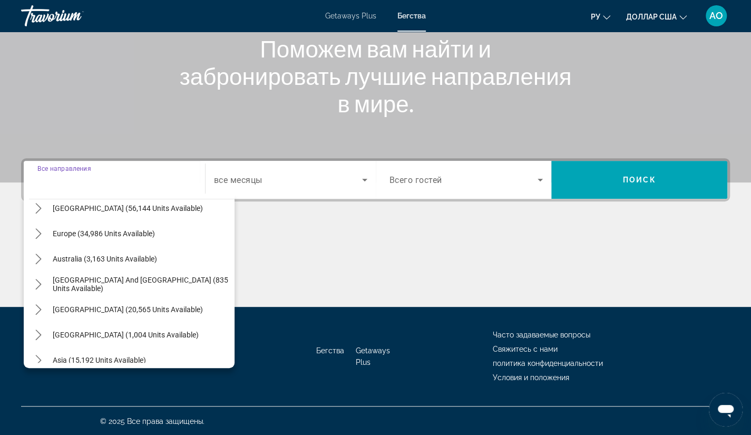
scroll to position [117, 0]
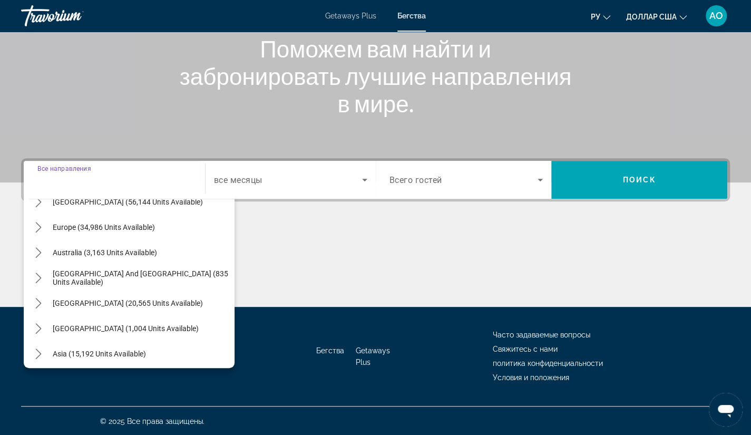
click at [109, 316] on span "Select destination: Central America (1,004 units available)" at bounding box center [140, 328] width 187 height 25
type input "**********"
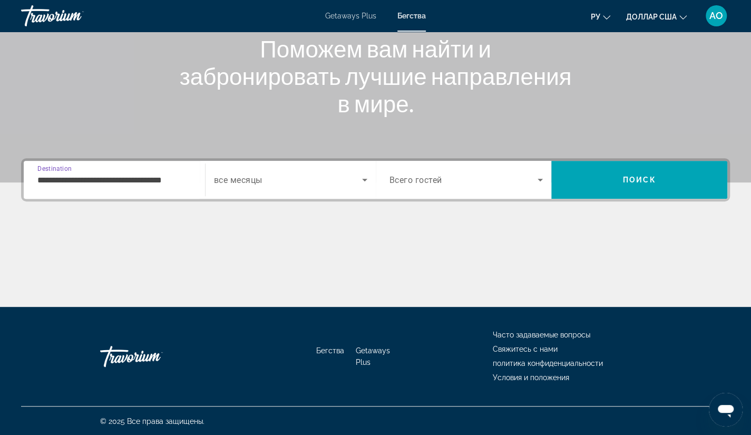
click at [108, 179] on input "**********" at bounding box center [114, 180] width 154 height 13
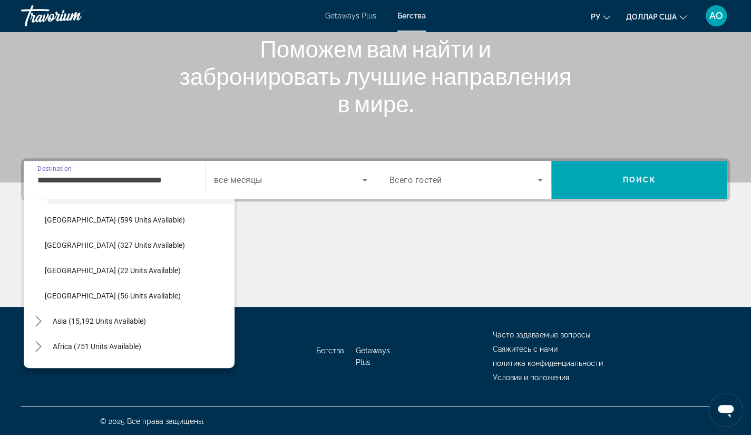
scroll to position [272, 0]
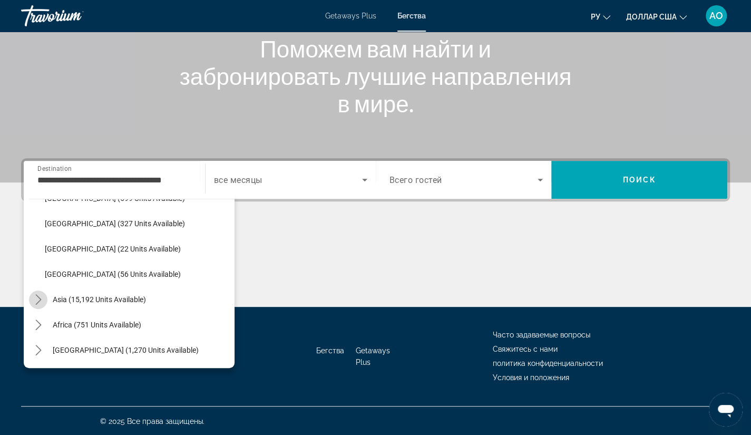
click at [38, 298] on icon "Toggle Asia (15,192 units available) submenu" at bounding box center [38, 299] width 11 height 11
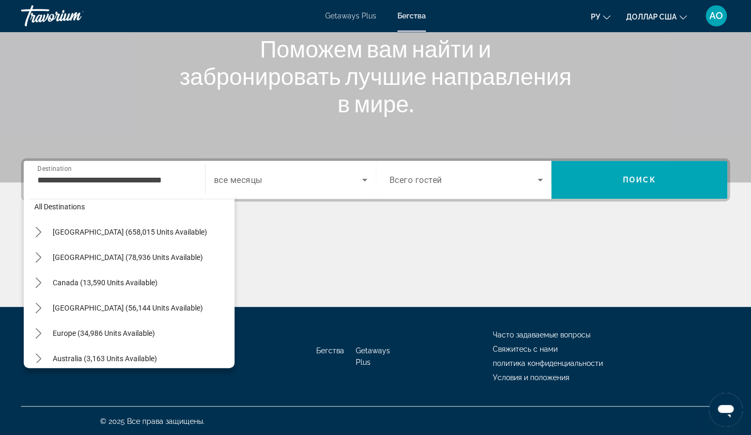
scroll to position [0, 0]
